Goal: Task Accomplishment & Management: Use online tool/utility

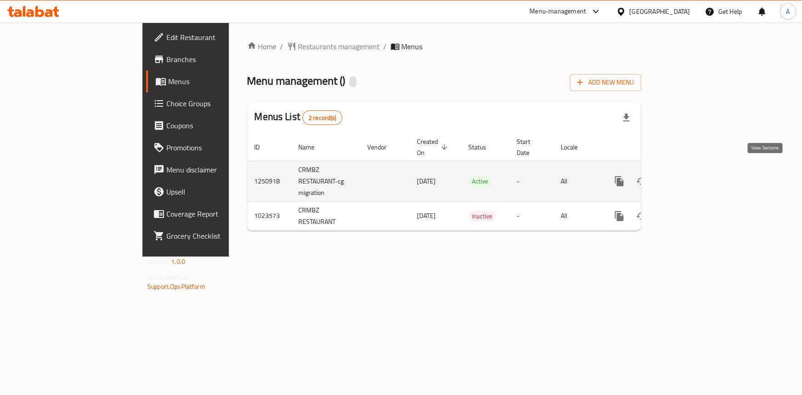
click at [691, 175] on icon "enhanced table" at bounding box center [685, 180] width 11 height 11
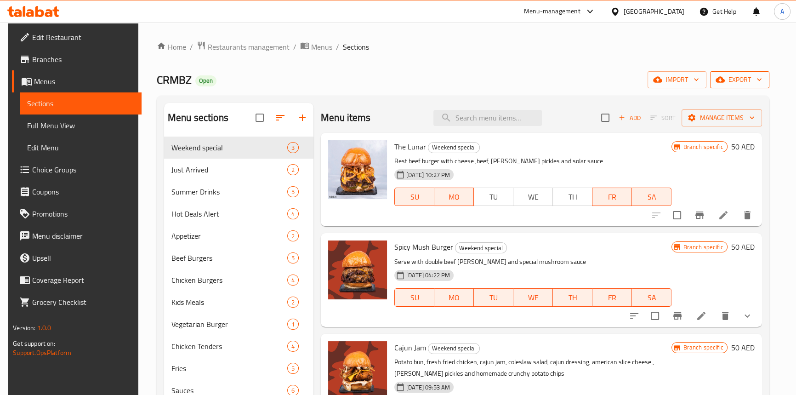
click at [745, 81] on span "export" at bounding box center [739, 79] width 45 height 11
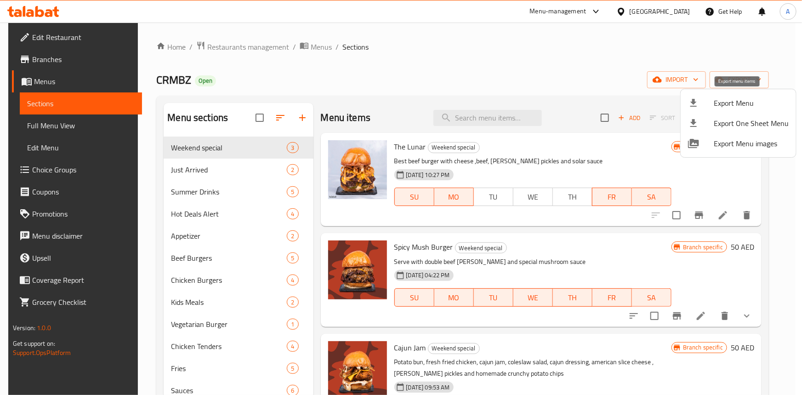
click at [721, 100] on span "Export Menu" at bounding box center [750, 102] width 75 height 11
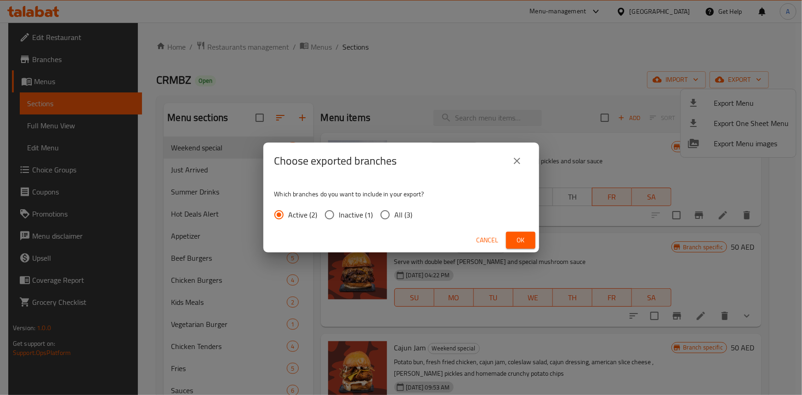
click at [395, 219] on span "All (3)" at bounding box center [404, 214] width 18 height 11
click at [395, 219] on input "All (3)" at bounding box center [384, 214] width 19 height 19
radio input "true"
click at [515, 241] on span "Ok" at bounding box center [520, 239] width 15 height 11
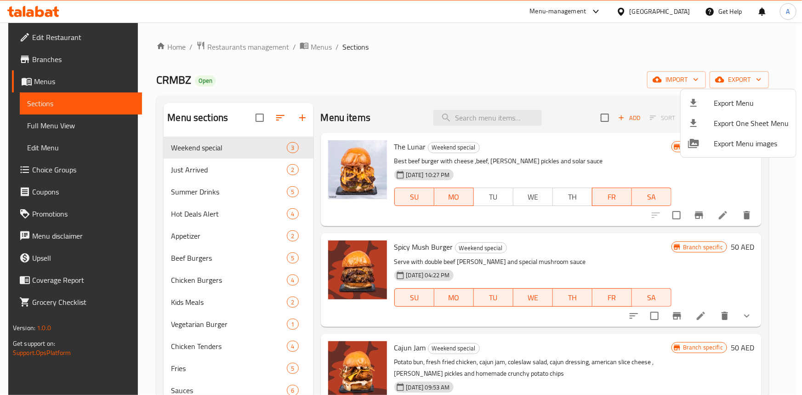
click at [454, 43] on div at bounding box center [401, 197] width 802 height 395
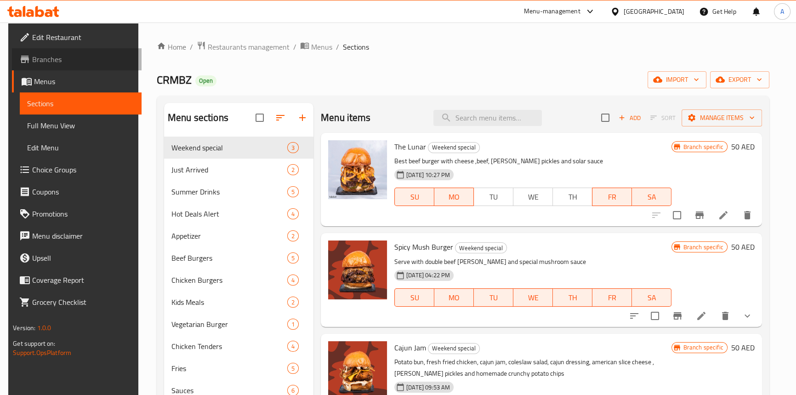
click at [45, 58] on span "Branches" at bounding box center [83, 59] width 102 height 11
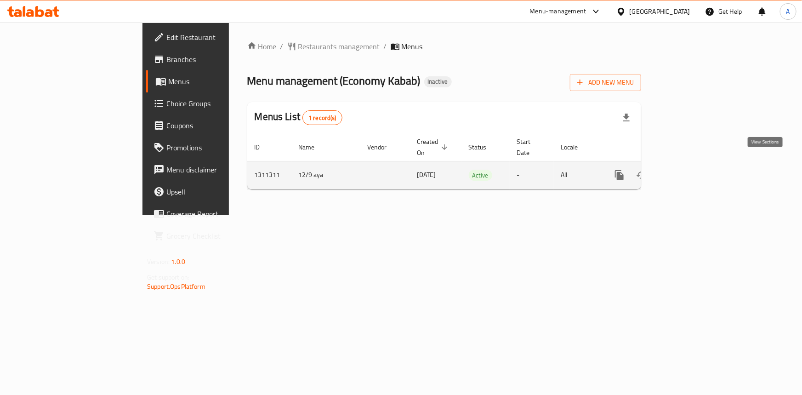
click at [691, 169] on icon "enhanced table" at bounding box center [685, 174] width 11 height 11
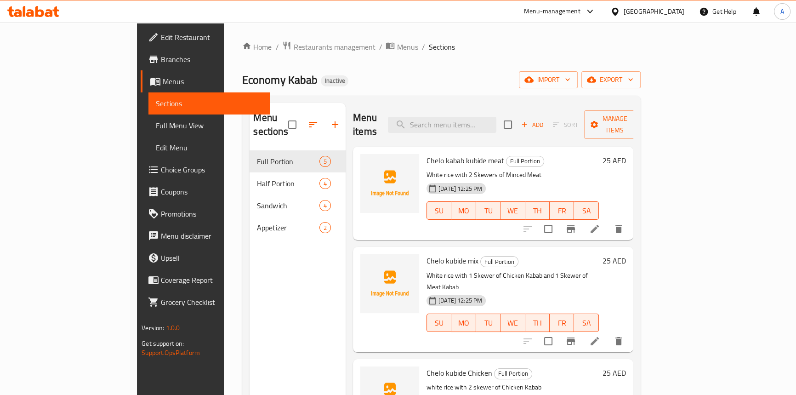
click at [438, 74] on div "Economy Kabab Inactive import export" at bounding box center [441, 79] width 398 height 17
click at [156, 126] on span "Full Menu View" at bounding box center [209, 125] width 107 height 11
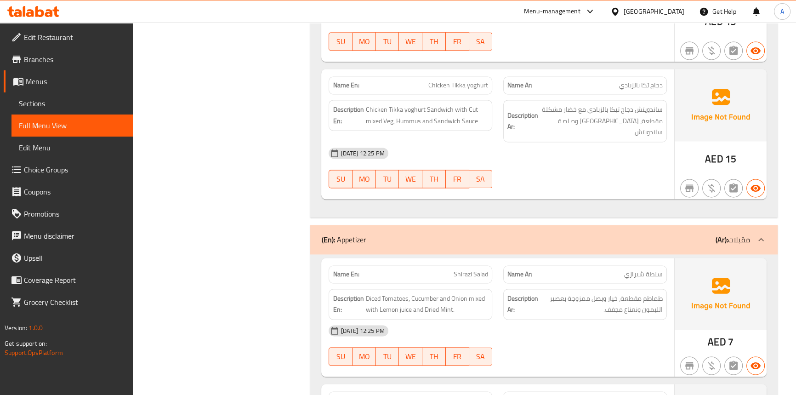
scroll to position [1830, 0]
